Goal: Use online tool/utility: Use online tool/utility

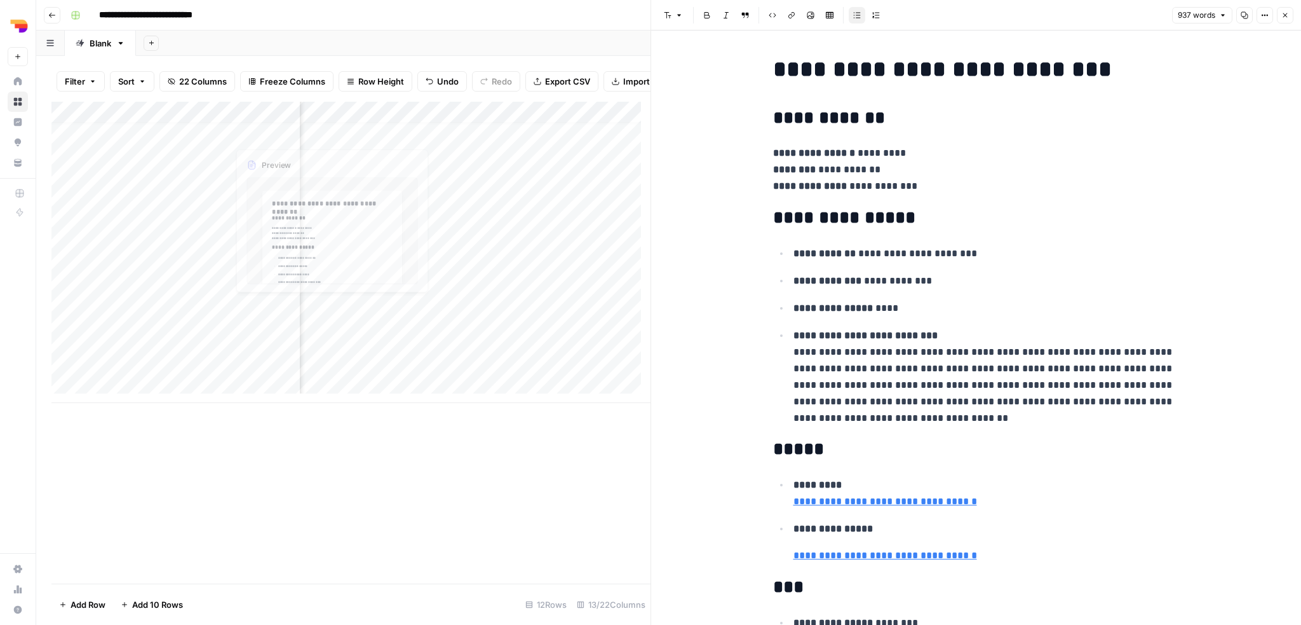
scroll to position [1205, 0]
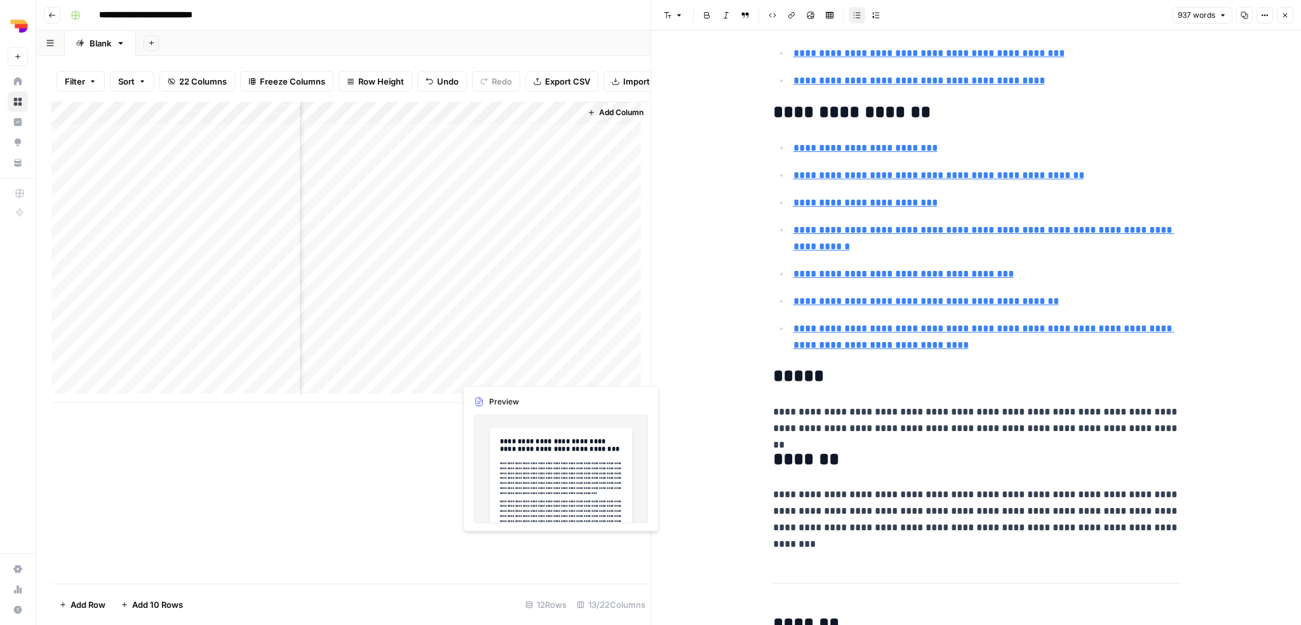
click at [482, 370] on div "Add Column" at bounding box center [350, 252] width 599 height 301
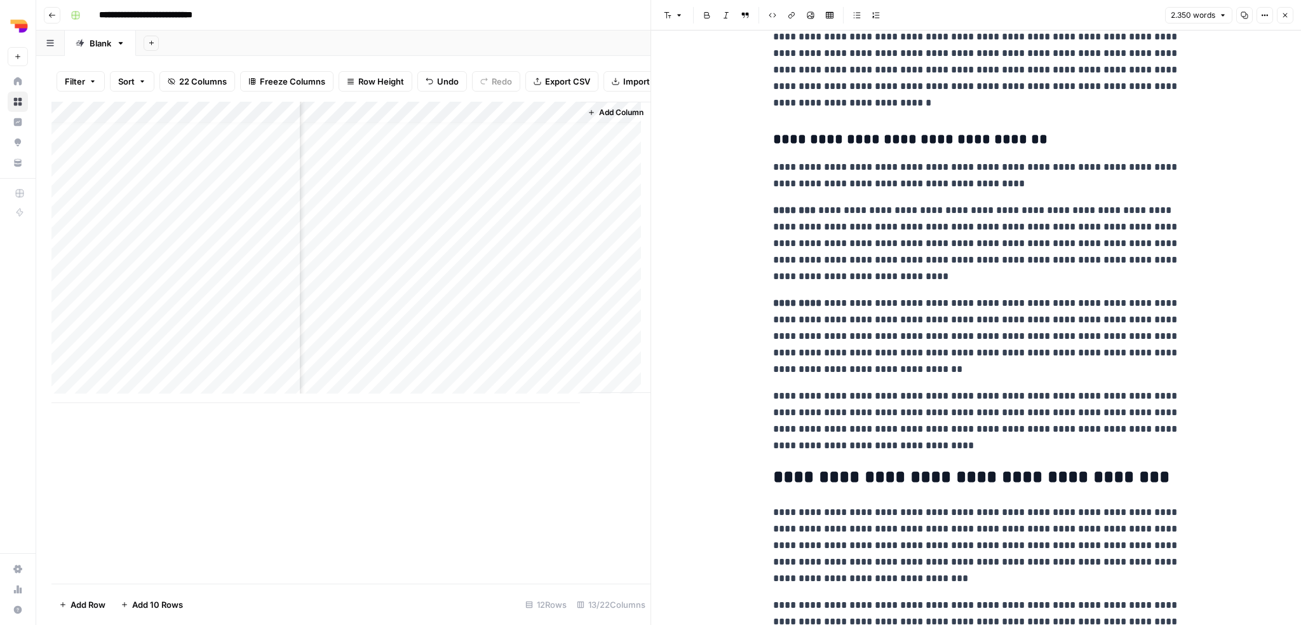
scroll to position [635, 0]
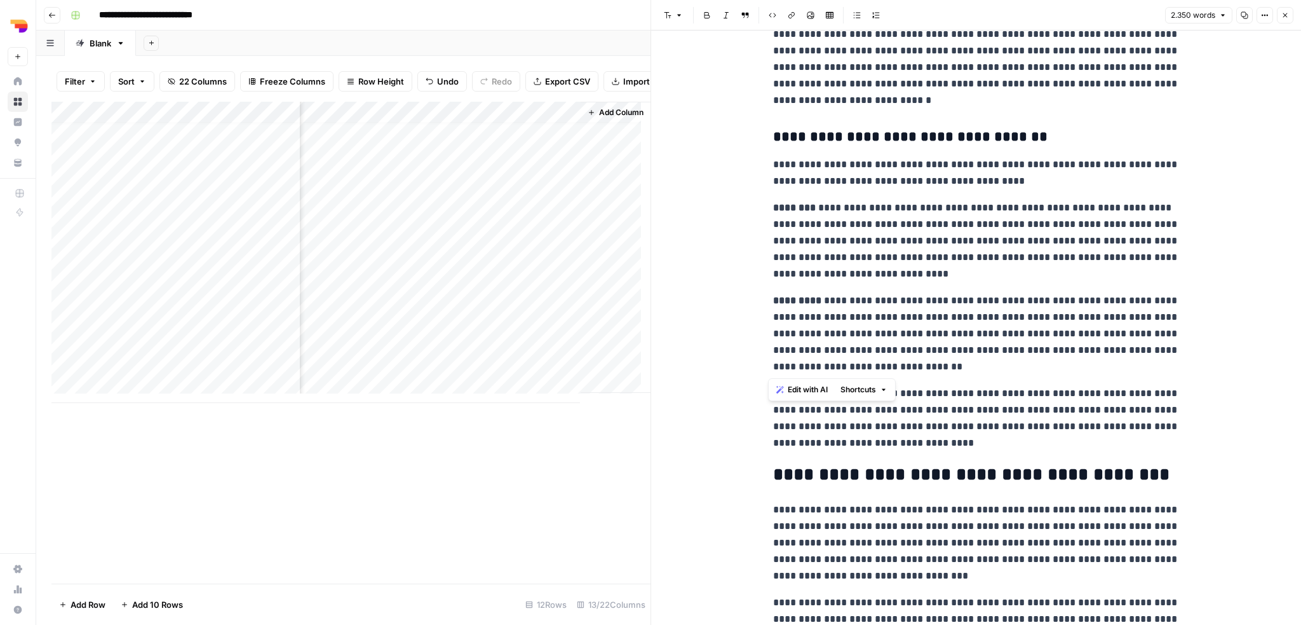
drag, startPoint x: 764, startPoint y: 205, endPoint x: 864, endPoint y: 368, distance: 190.8
click at [793, 392] on span "Edit with AI" at bounding box center [808, 389] width 40 height 11
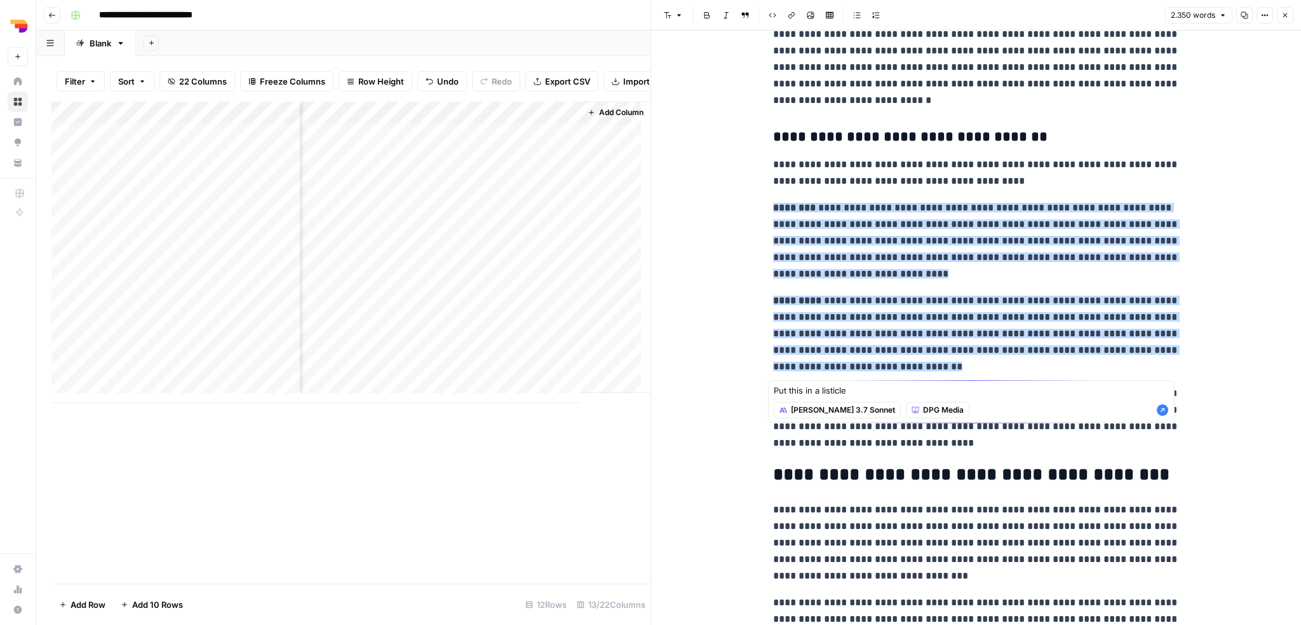
type textarea "Put this in a listicle"
click at [1163, 409] on icon "button" at bounding box center [1162, 409] width 13 height 13
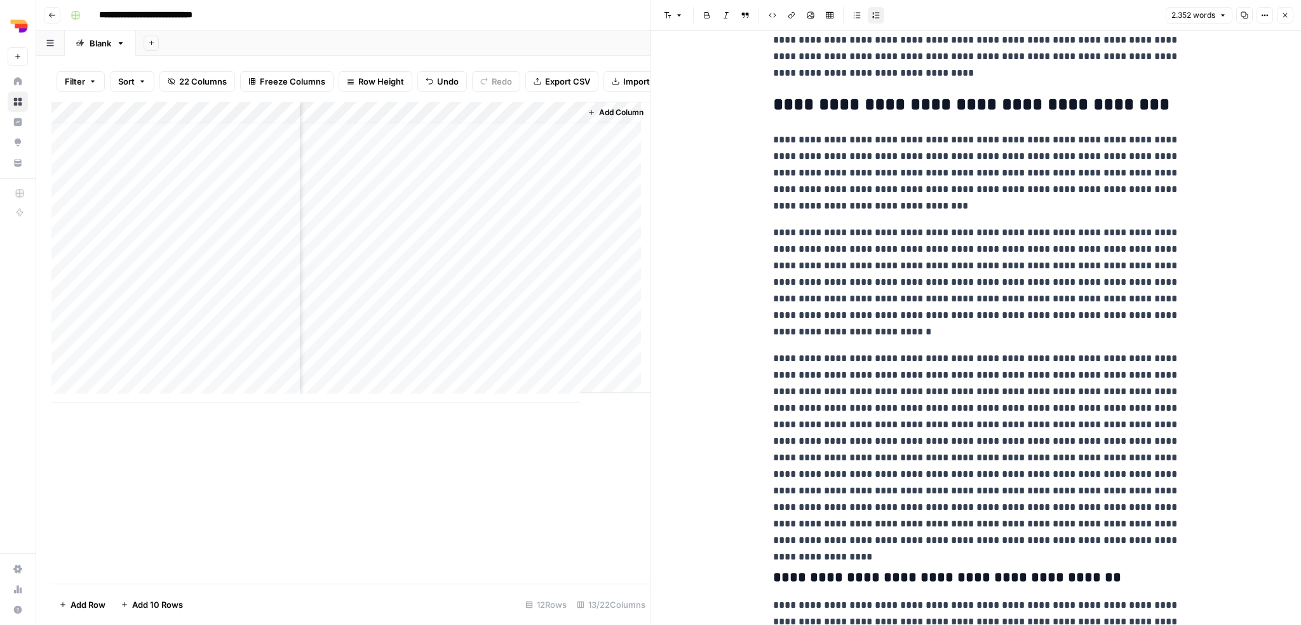
scroll to position [1017, 0]
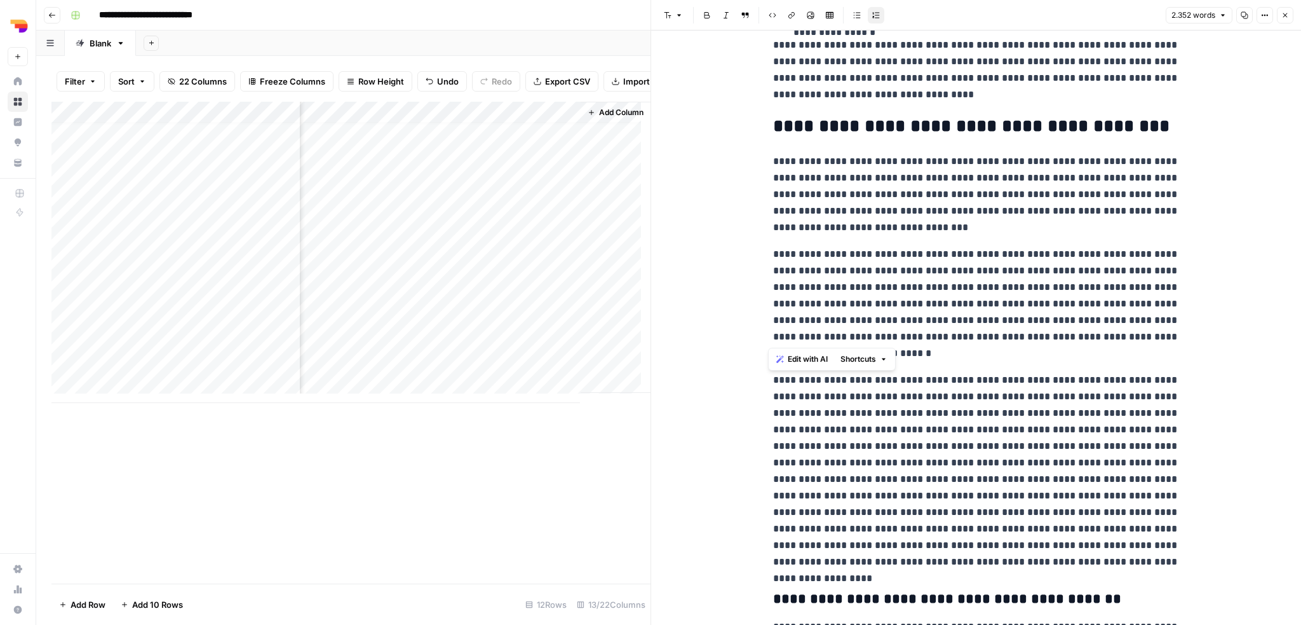
drag, startPoint x: 764, startPoint y: 157, endPoint x: 902, endPoint y: 341, distance: 230.1
click at [890, 288] on p "**********" at bounding box center [976, 304] width 407 height 116
drag, startPoint x: 769, startPoint y: 160, endPoint x: 1062, endPoint y: 564, distance: 499.1
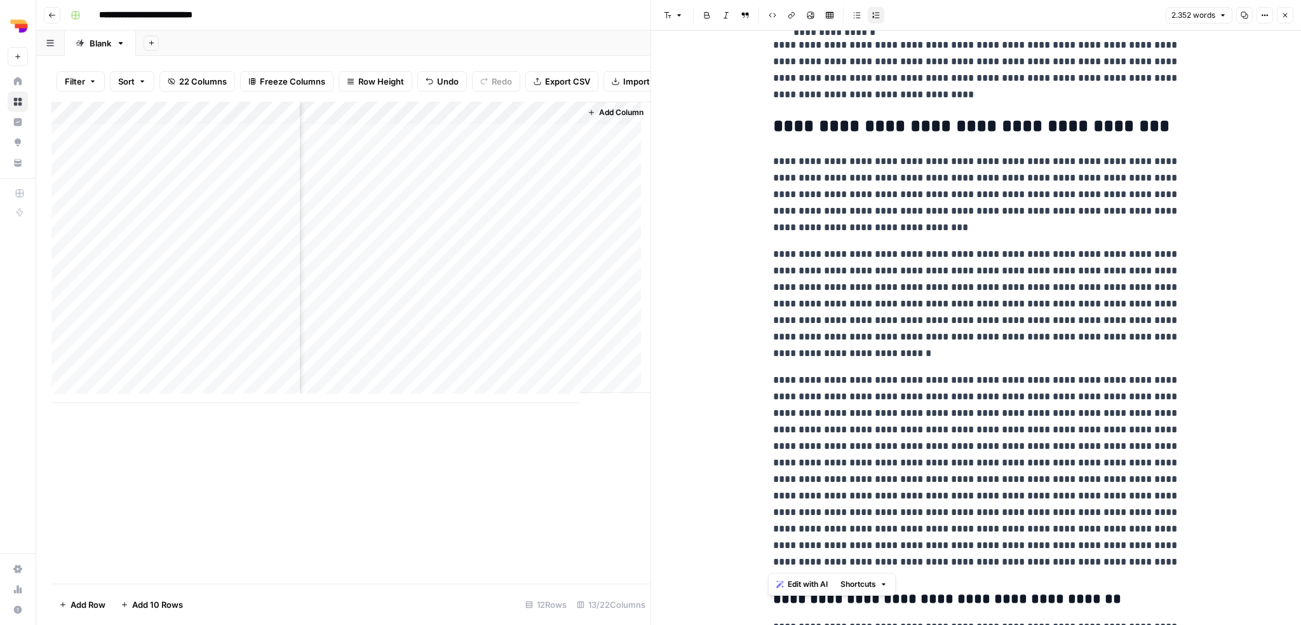
drag, startPoint x: 860, startPoint y: 286, endPoint x: 806, endPoint y: 590, distance: 308.6
click at [806, 590] on button "Edit with AI" at bounding box center [802, 584] width 62 height 17
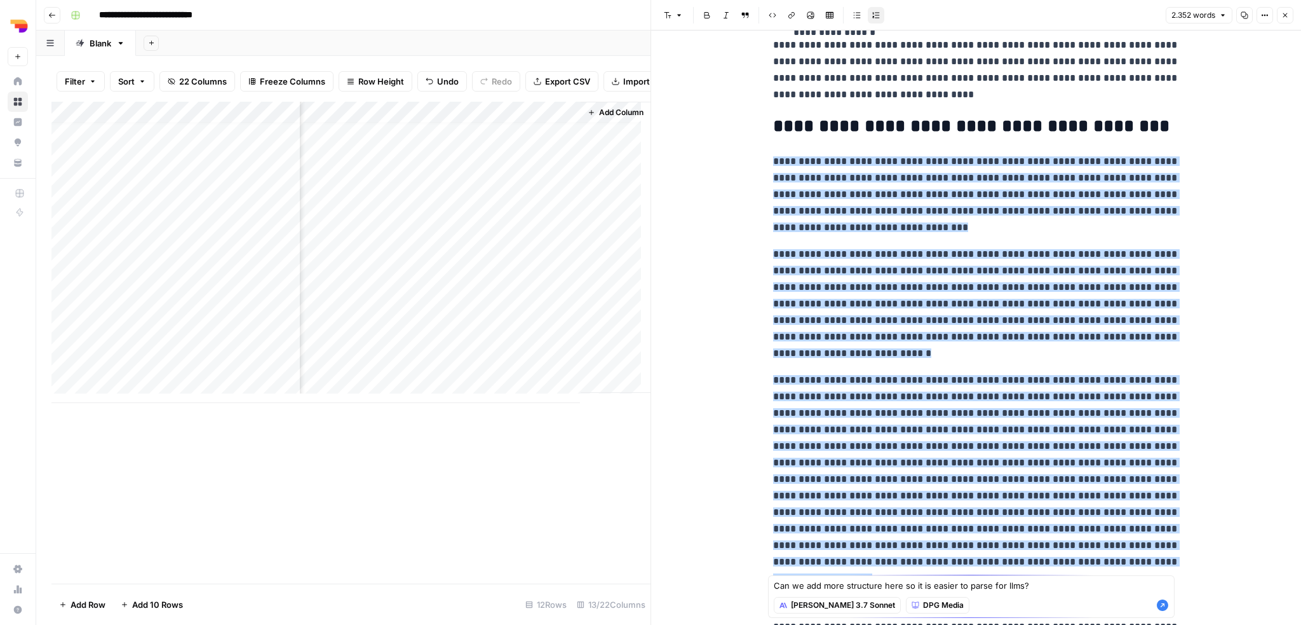
type textarea "Can we add more structure here so it is easier to parse for llms?"
click at [1165, 602] on icon "button" at bounding box center [1162, 604] width 11 height 11
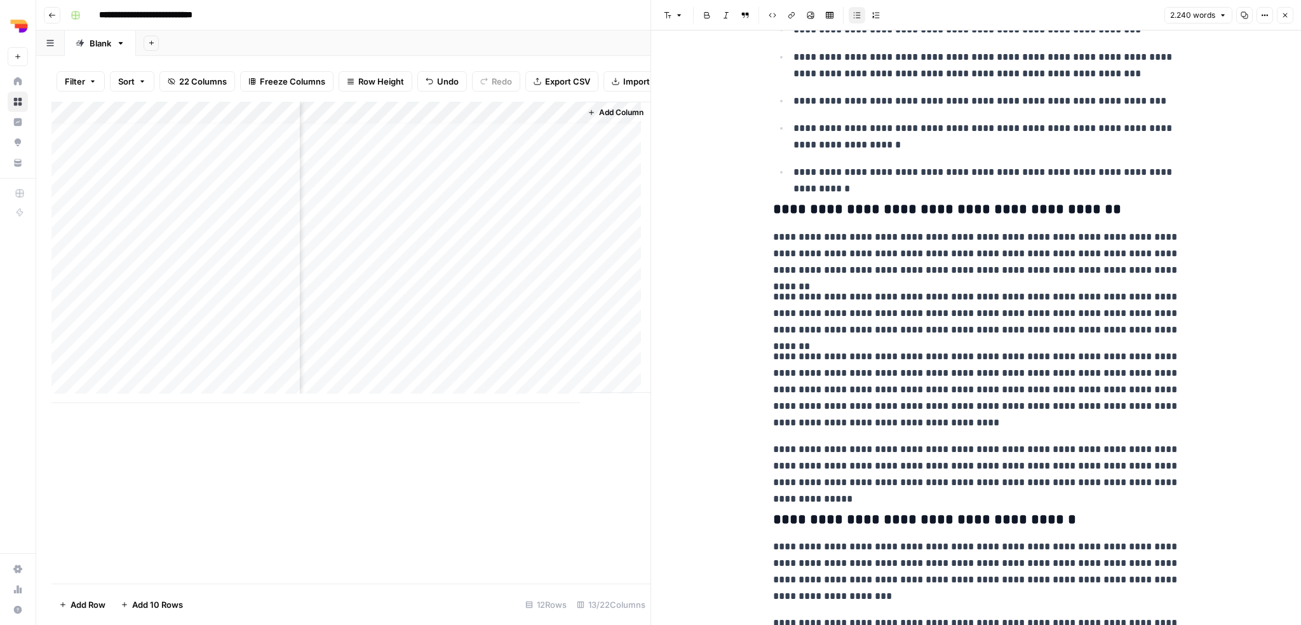
scroll to position [1281, 0]
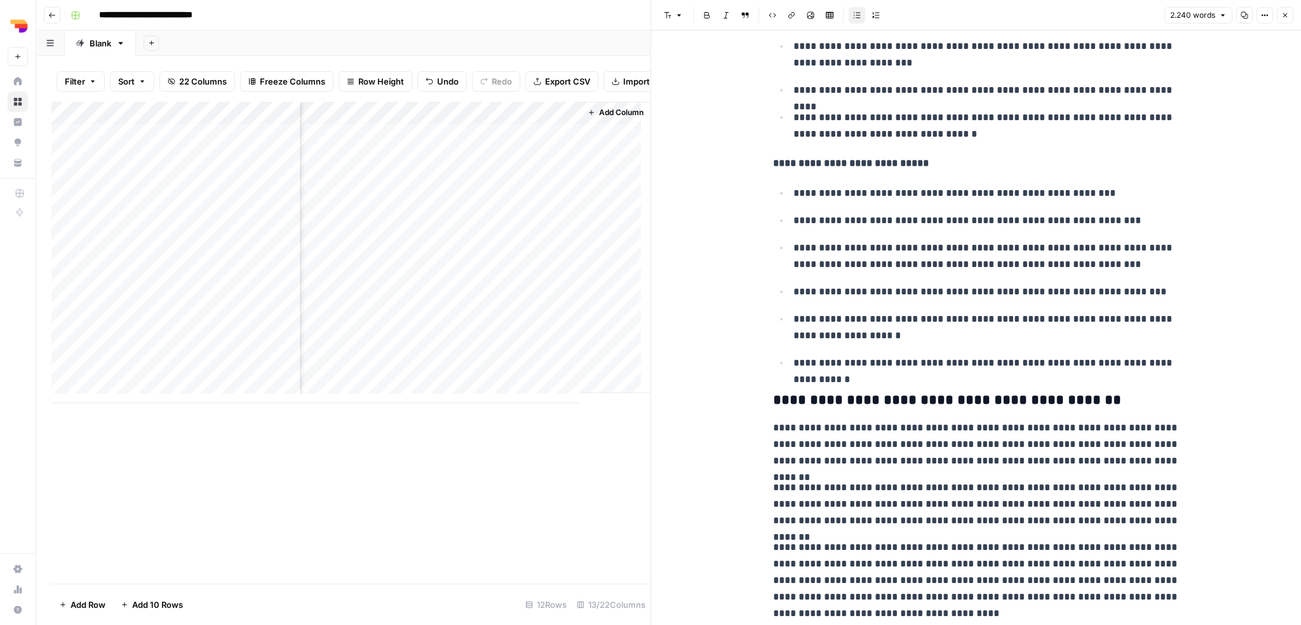
click at [816, 300] on ul "**********" at bounding box center [976, 277] width 407 height 187
click at [800, 300] on ul "**********" at bounding box center [976, 277] width 407 height 187
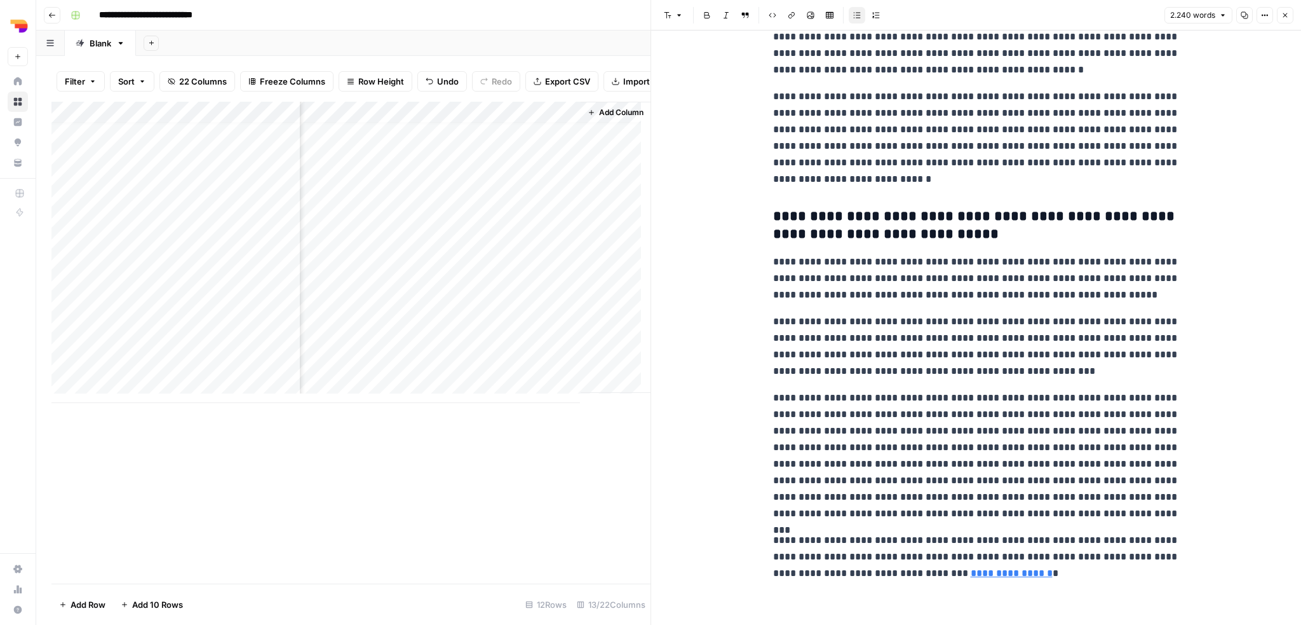
scroll to position [4143, 0]
drag, startPoint x: 998, startPoint y: 576, endPoint x: 890, endPoint y: 578, distance: 108.0
click at [890, 578] on p "**********" at bounding box center [976, 556] width 407 height 50
click at [930, 442] on p "**********" at bounding box center [976, 455] width 407 height 132
type input "a"
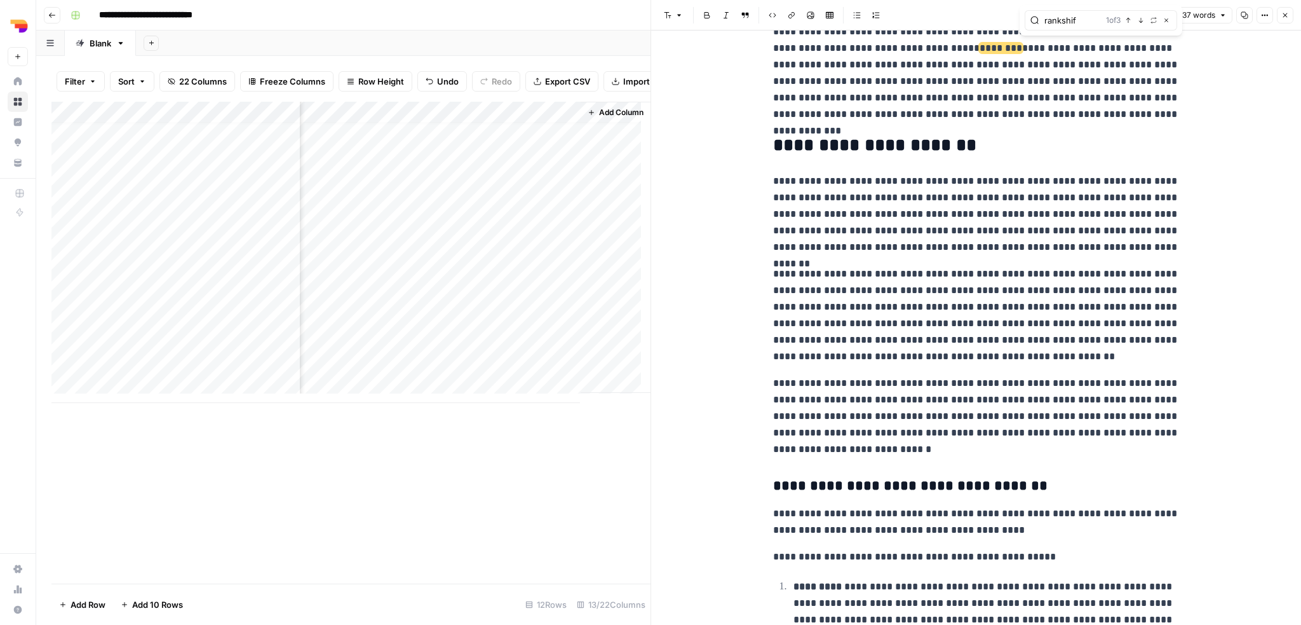
scroll to position [285, 0]
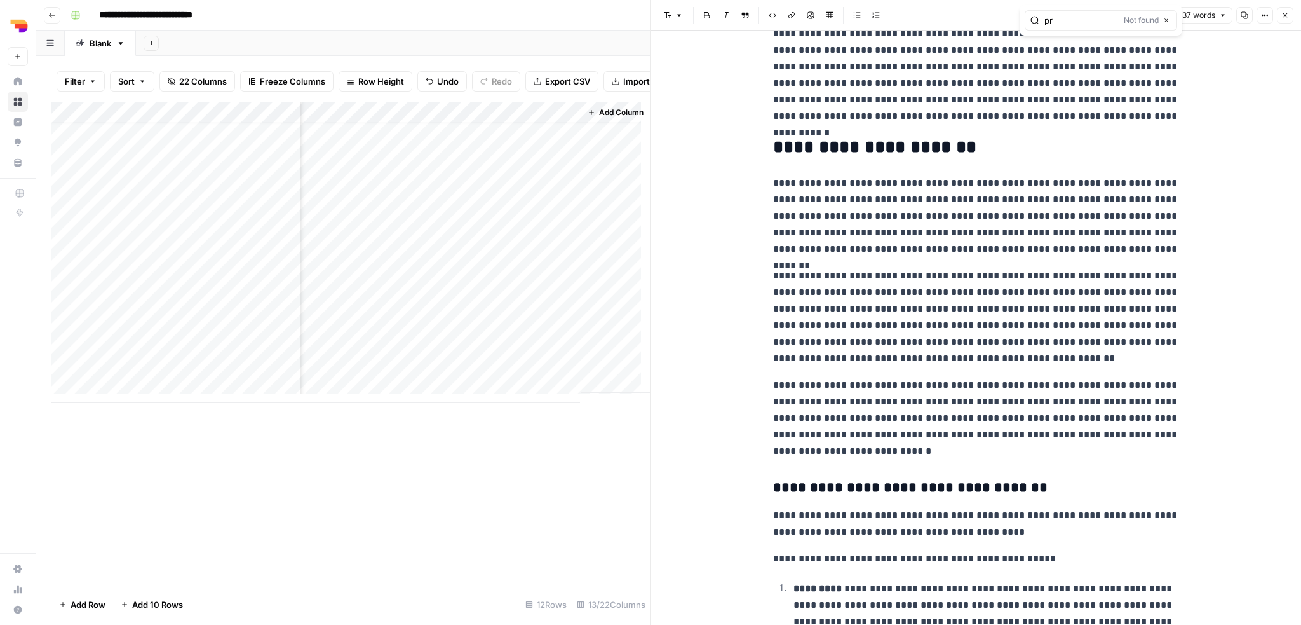
type input "p"
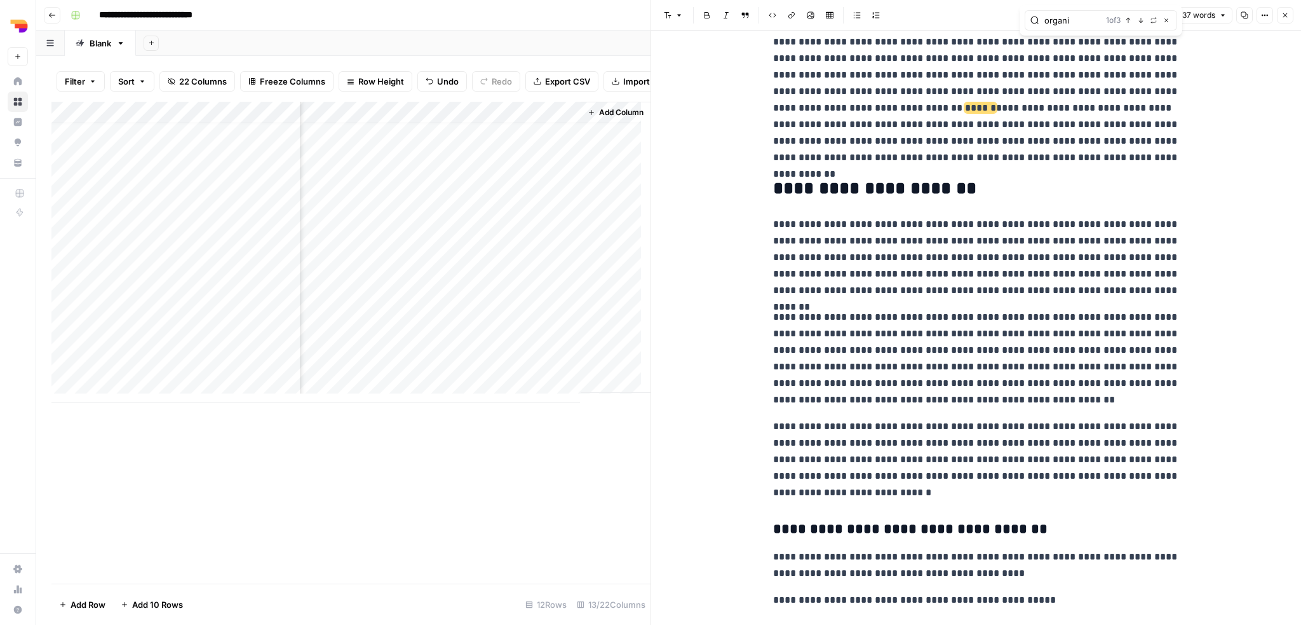
scroll to position [221, 0]
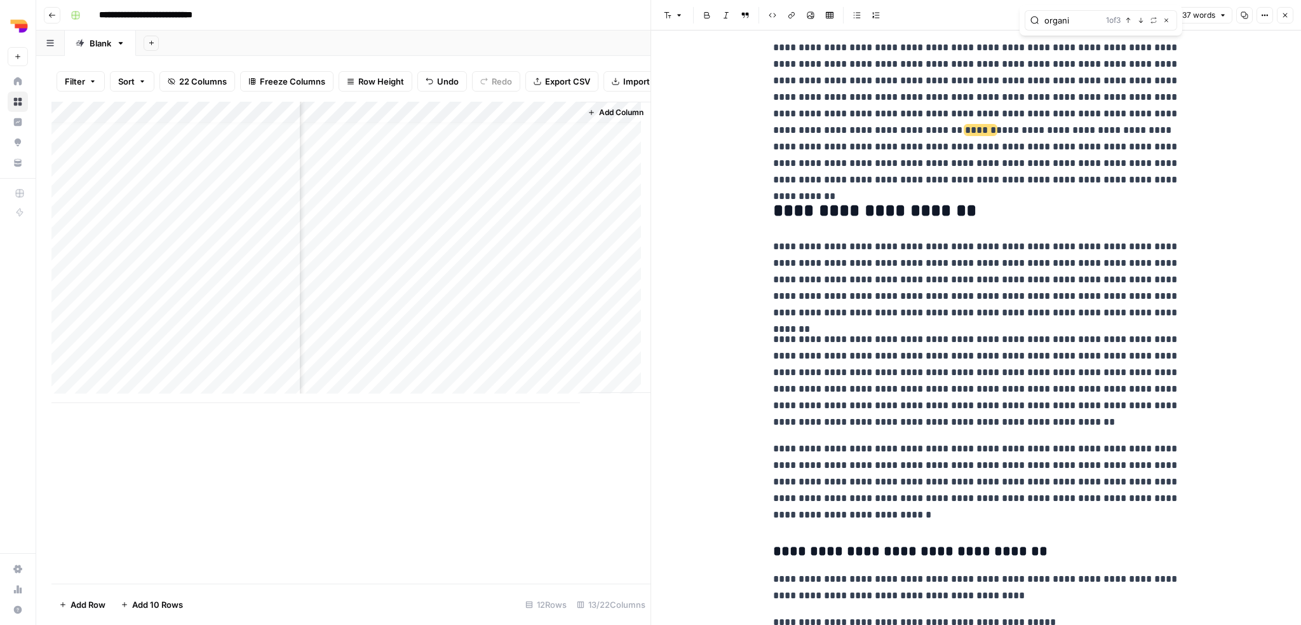
click at [1060, 22] on input "organi" at bounding box center [1073, 20] width 57 height 13
type input "%"
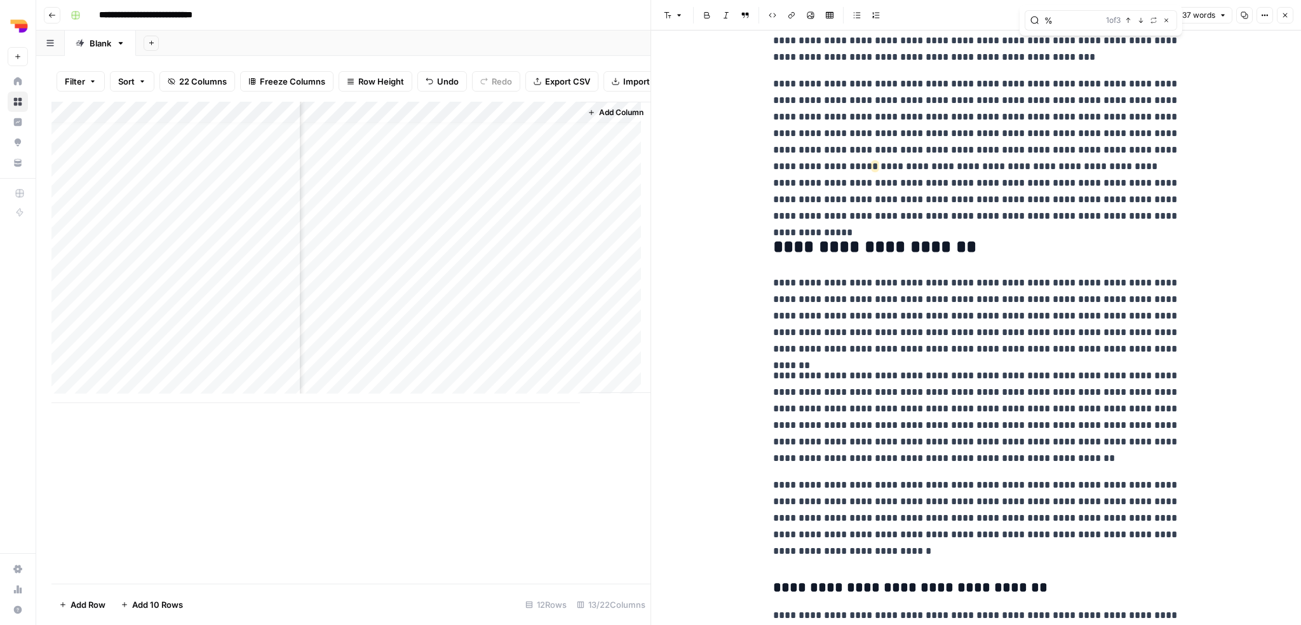
scroll to position [159, 0]
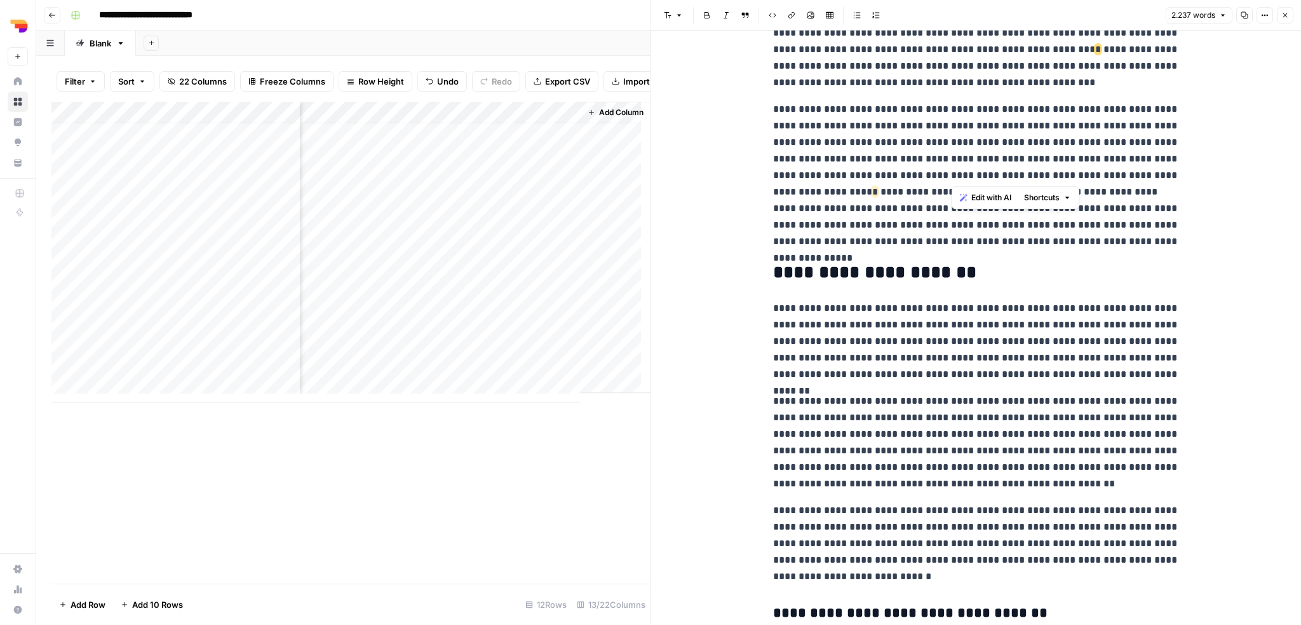
click at [955, 172] on p "**********" at bounding box center [976, 175] width 407 height 149
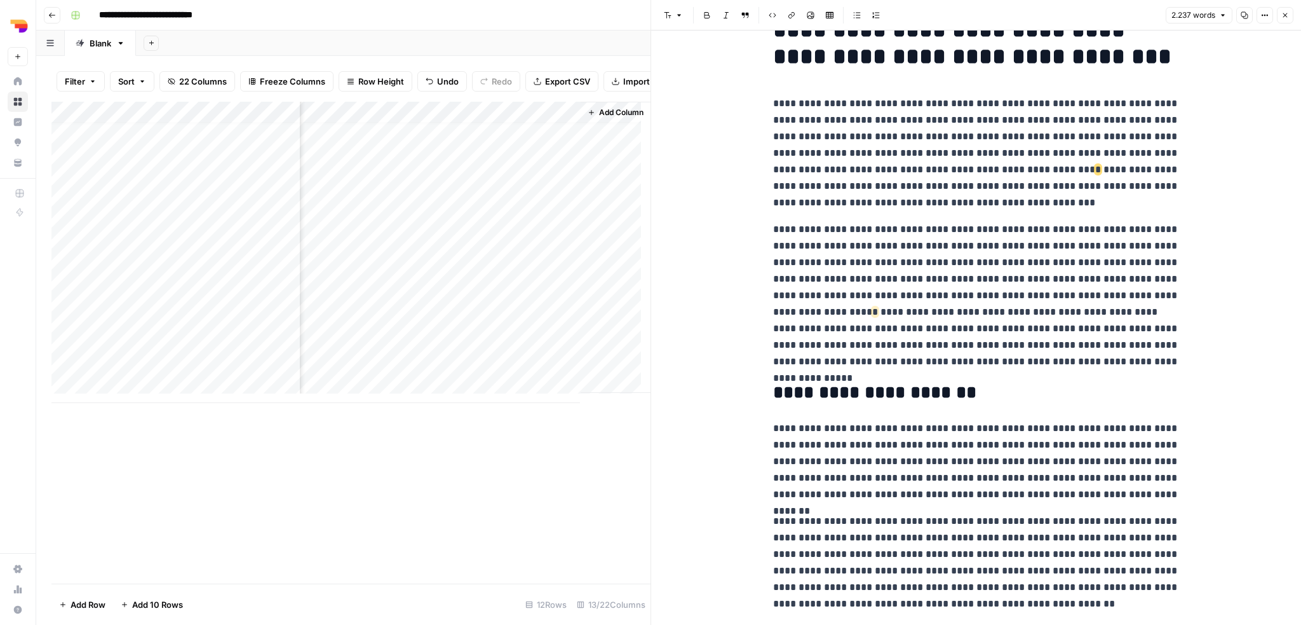
scroll to position [0, 0]
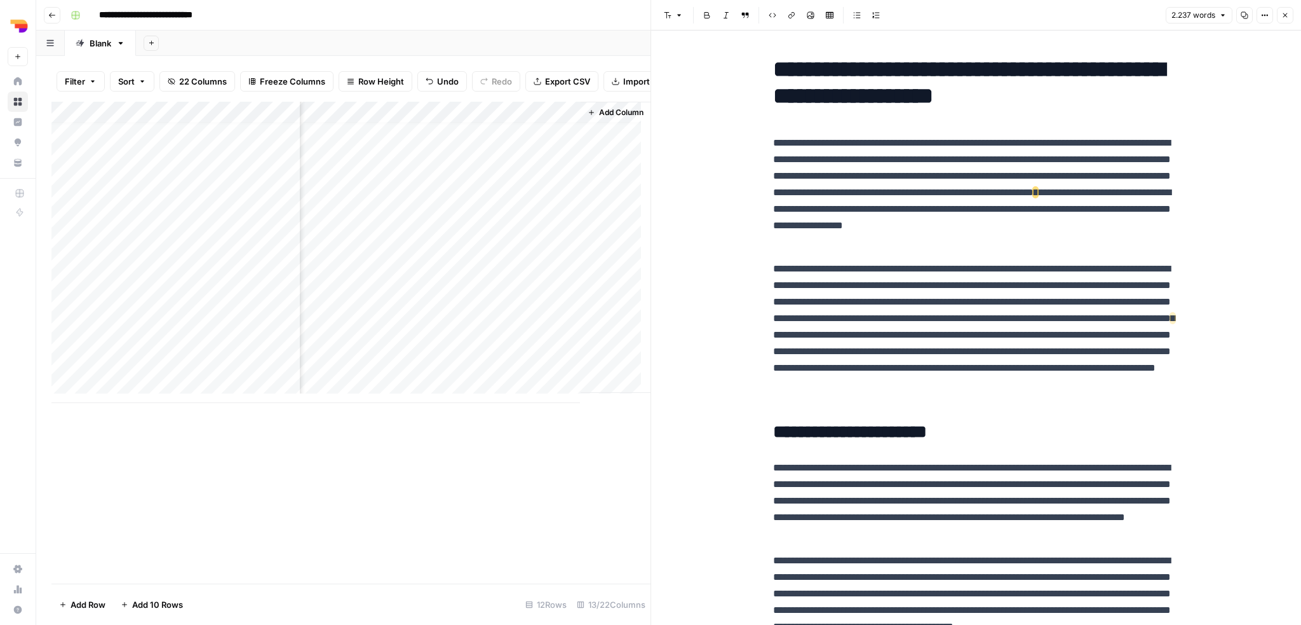
click at [403, 492] on div "Add Column" at bounding box center [350, 343] width 599 height 482
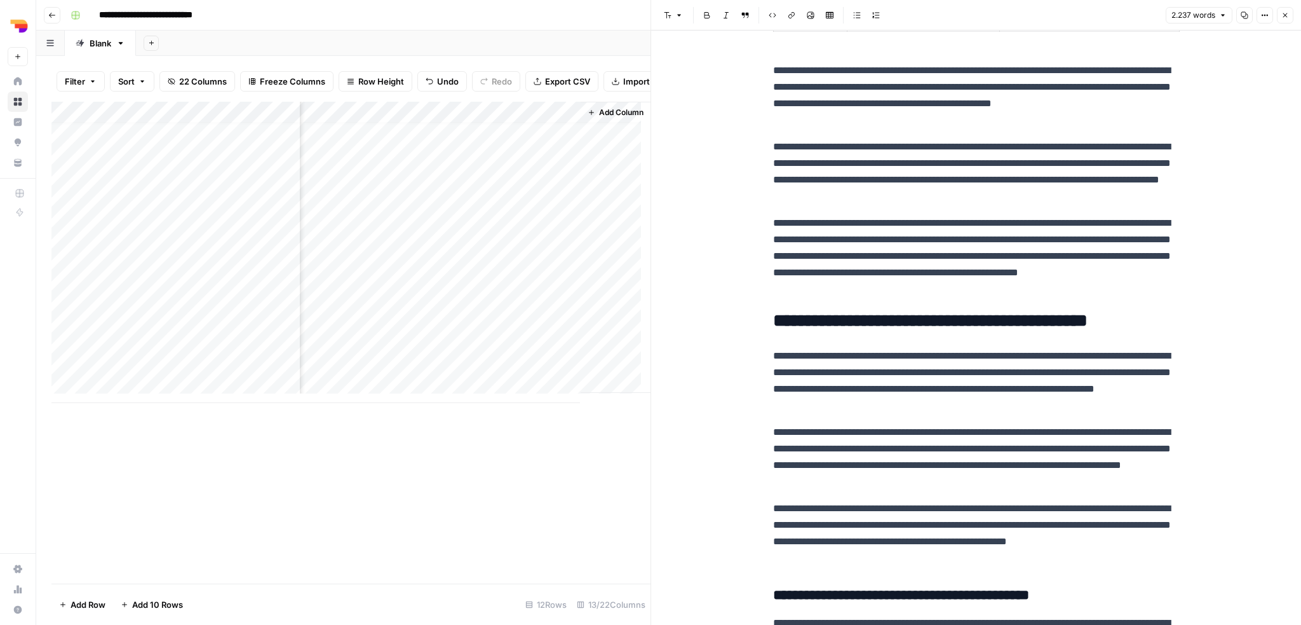
scroll to position [2605, 0]
